Goal: Information Seeking & Learning: Learn about a topic

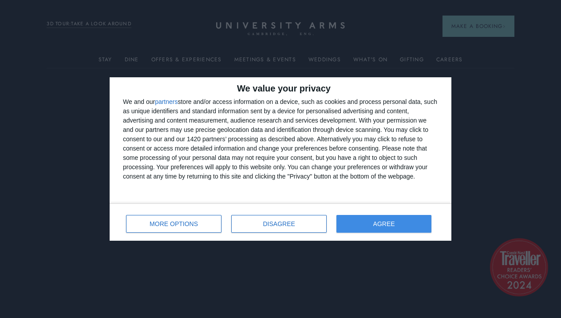
click at [363, 218] on button "AGREE" at bounding box center [383, 224] width 95 height 18
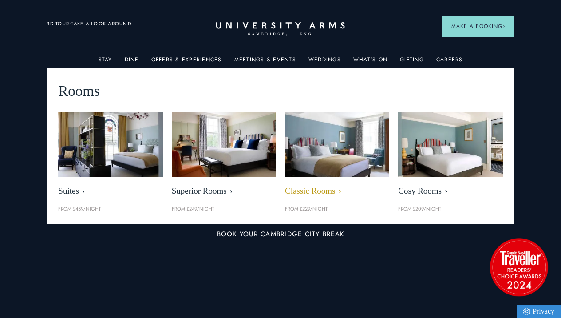
click at [317, 153] on img at bounding box center [337, 144] width 120 height 75
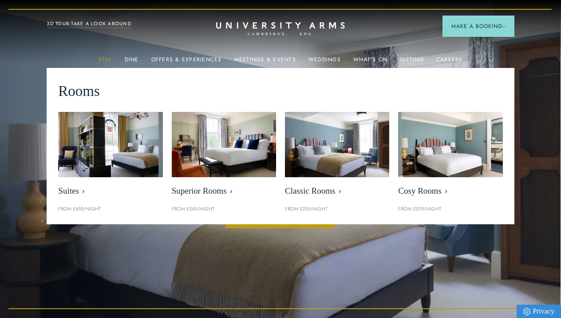
scroll to position [0, 0]
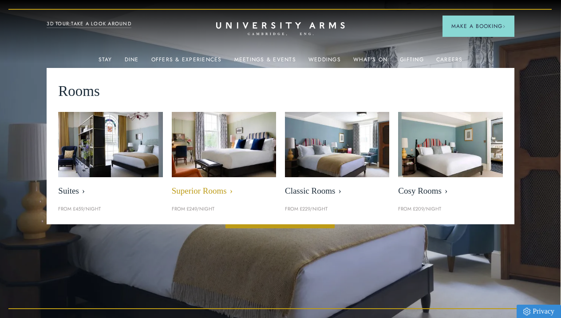
click at [192, 189] on span "Superior Rooms" at bounding box center [224, 191] width 104 height 10
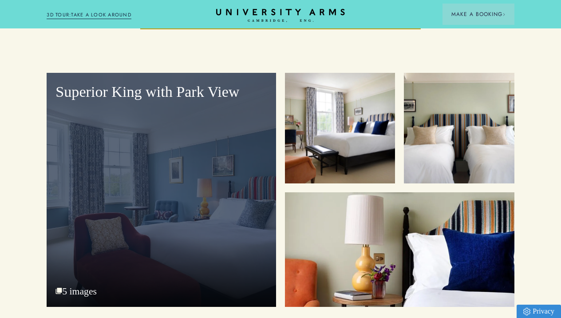
scroll to position [1034, 0]
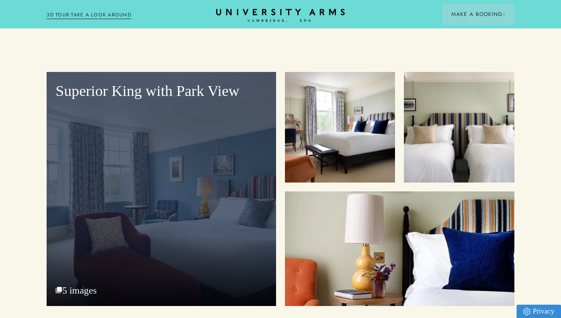
click at [145, 187] on div "Superior King with Park View" at bounding box center [161, 189] width 229 height 234
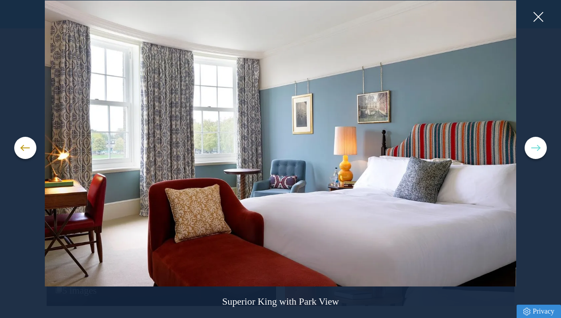
click at [534, 147] on span at bounding box center [535, 147] width 9 height 1
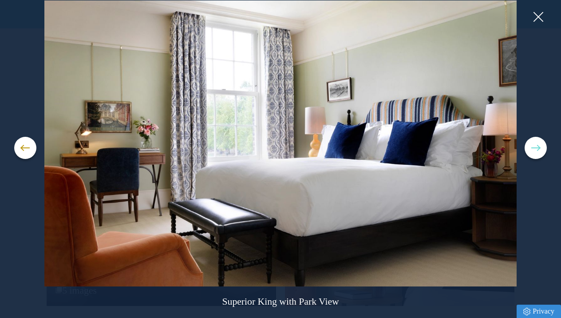
click at [534, 147] on span at bounding box center [535, 147] width 9 height 1
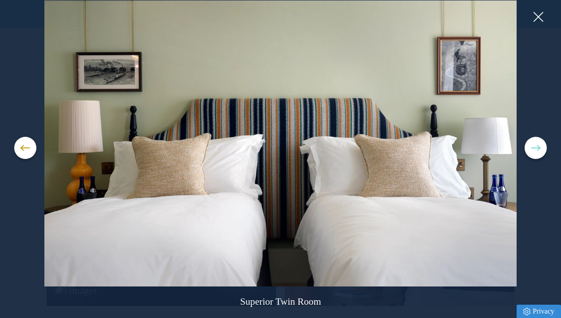
click at [534, 147] on span at bounding box center [535, 147] width 9 height 1
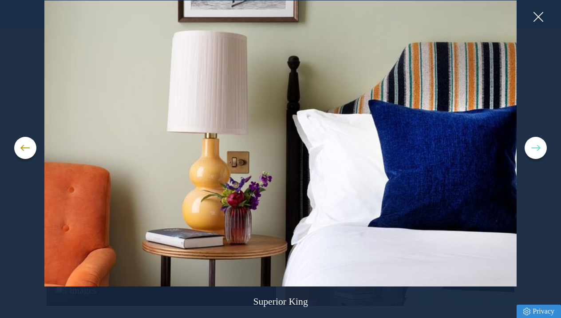
click at [534, 147] on span at bounding box center [535, 147] width 9 height 1
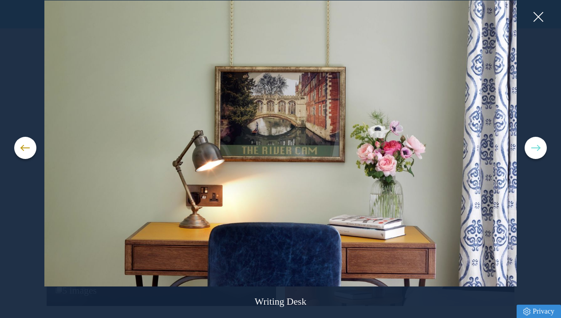
click at [534, 147] on span at bounding box center [535, 147] width 9 height 1
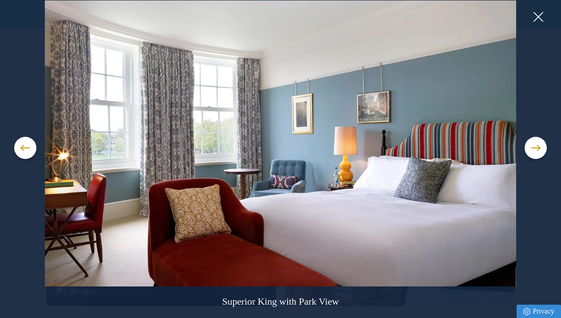
click at [541, 28] on img at bounding box center [280, 143] width 533 height 286
click at [540, 21] on button at bounding box center [537, 16] width 13 height 13
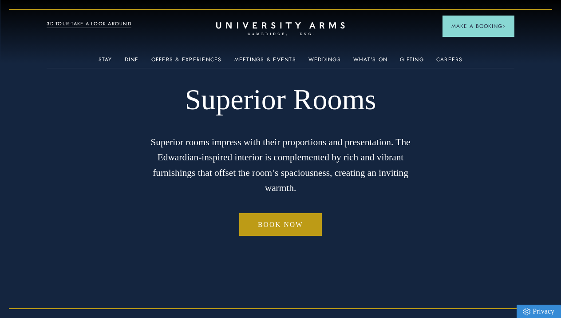
scroll to position [0, 0]
